Goal: Information Seeking & Learning: Learn about a topic

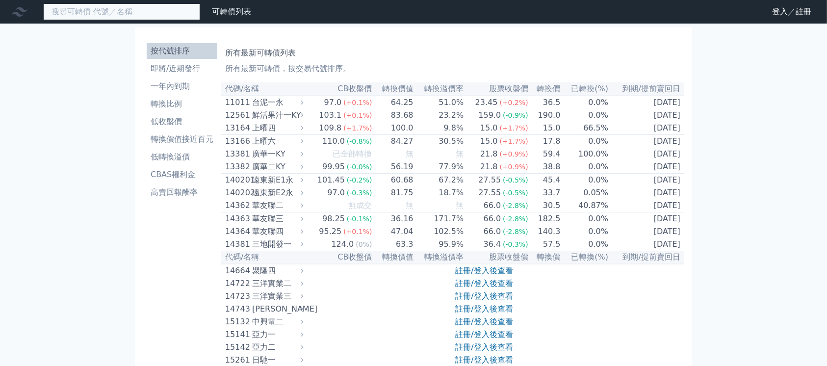
click at [152, 12] on input at bounding box center [121, 11] width 157 height 17
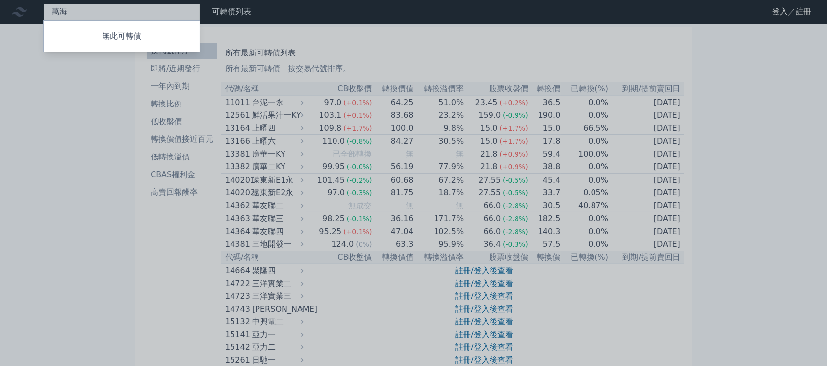
type input "萬"
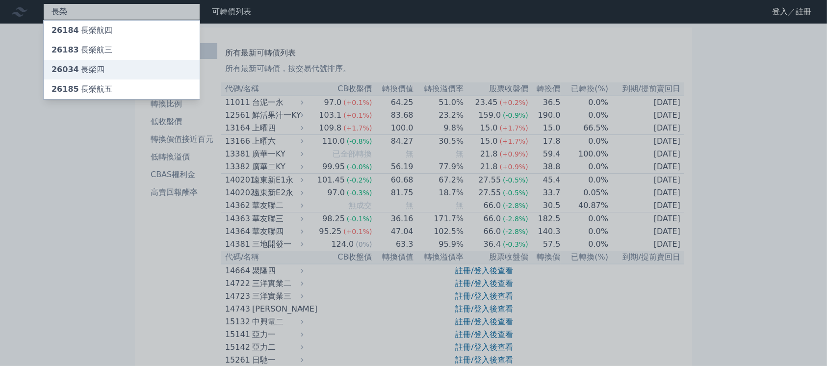
type input "長榮"
click at [140, 69] on div "26034 長榮四" at bounding box center [122, 70] width 156 height 20
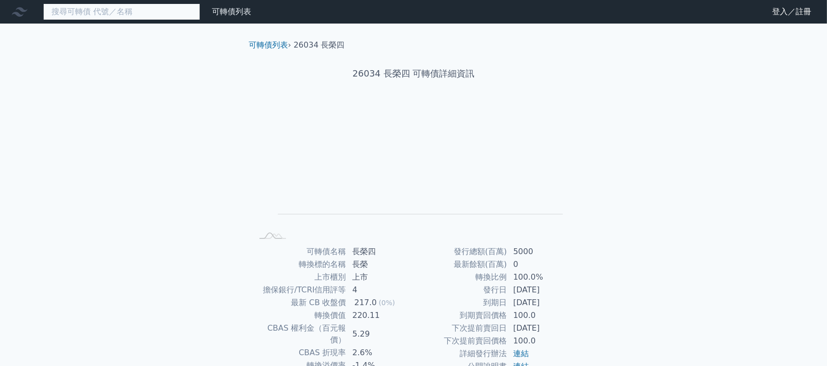
click at [94, 7] on input at bounding box center [121, 11] width 157 height 17
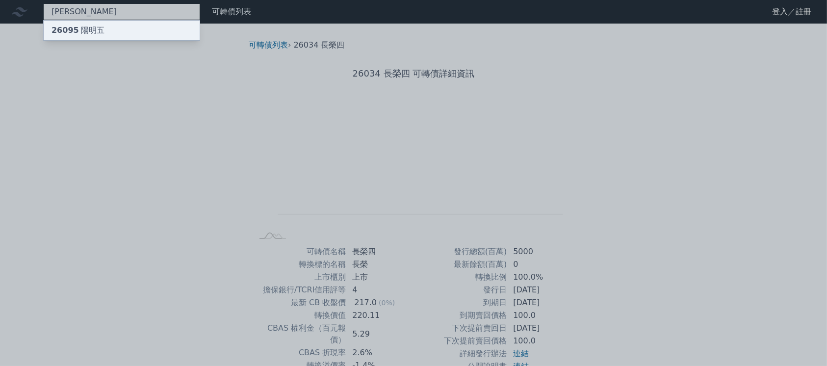
type input "[PERSON_NAME]"
click at [94, 27] on div "26095 [PERSON_NAME]五" at bounding box center [78, 31] width 53 height 12
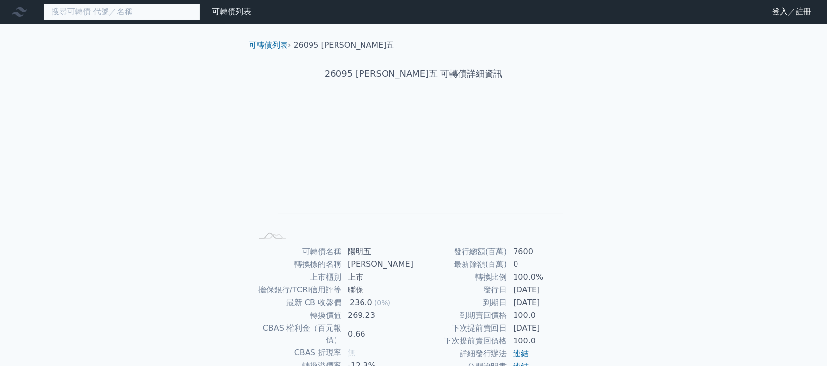
click at [96, 8] on input at bounding box center [121, 11] width 157 height 17
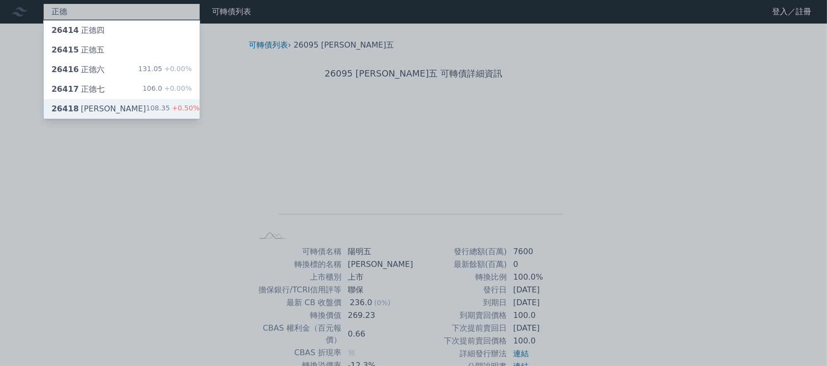
type input "正德"
click at [182, 106] on span "+0.50%" at bounding box center [184, 108] width 29 height 8
